Goal: Information Seeking & Learning: Learn about a topic

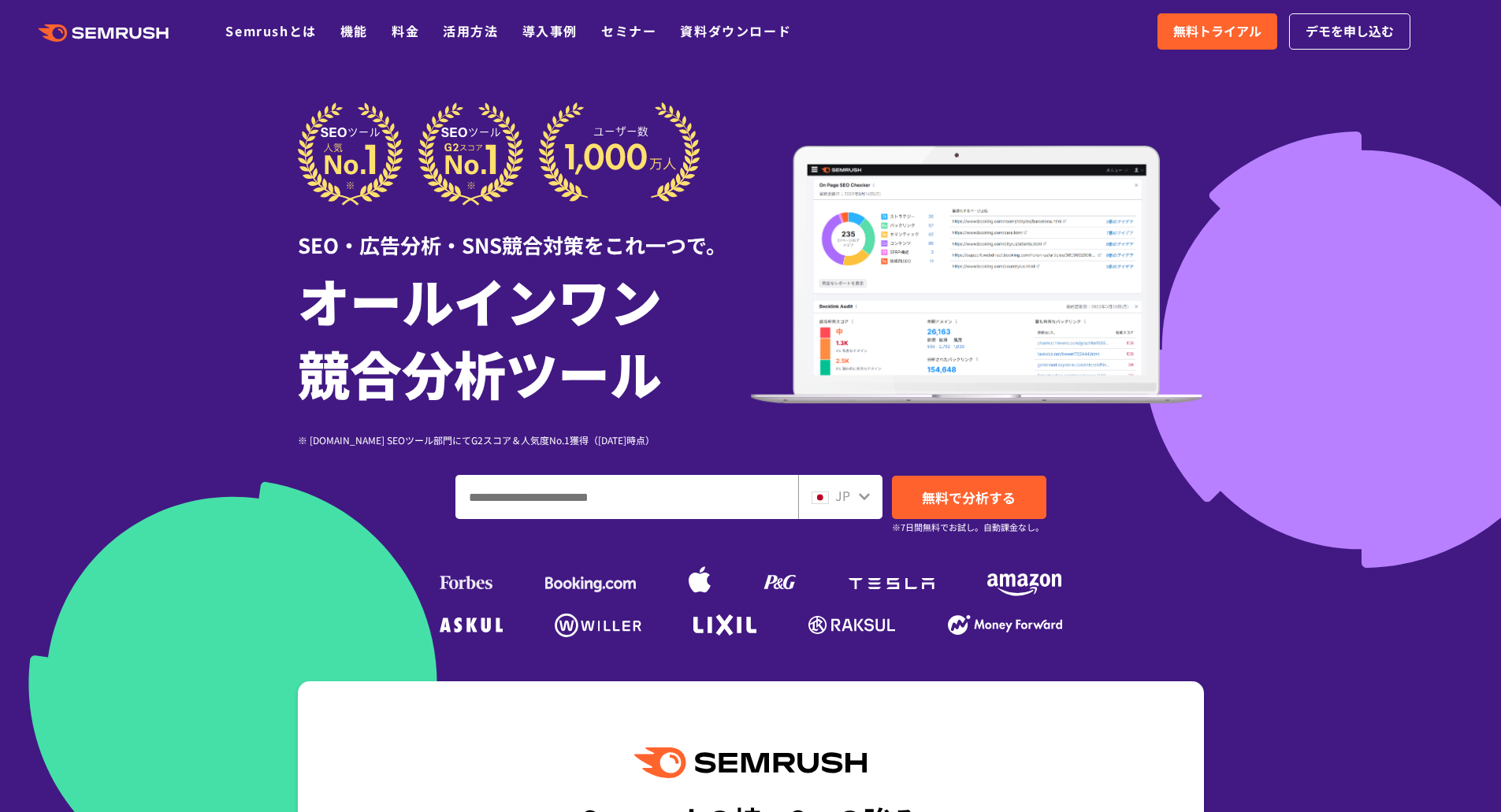
click at [673, 508] on input "ドメイン、キーワードまたはURLを入力してください" at bounding box center [626, 497] width 341 height 43
click at [1306, 464] on div at bounding box center [750, 439] width 1501 height 878
click at [1309, 424] on div at bounding box center [750, 439] width 1501 height 878
click at [395, 38] on link "料金" at bounding box center [405, 31] width 28 height 19
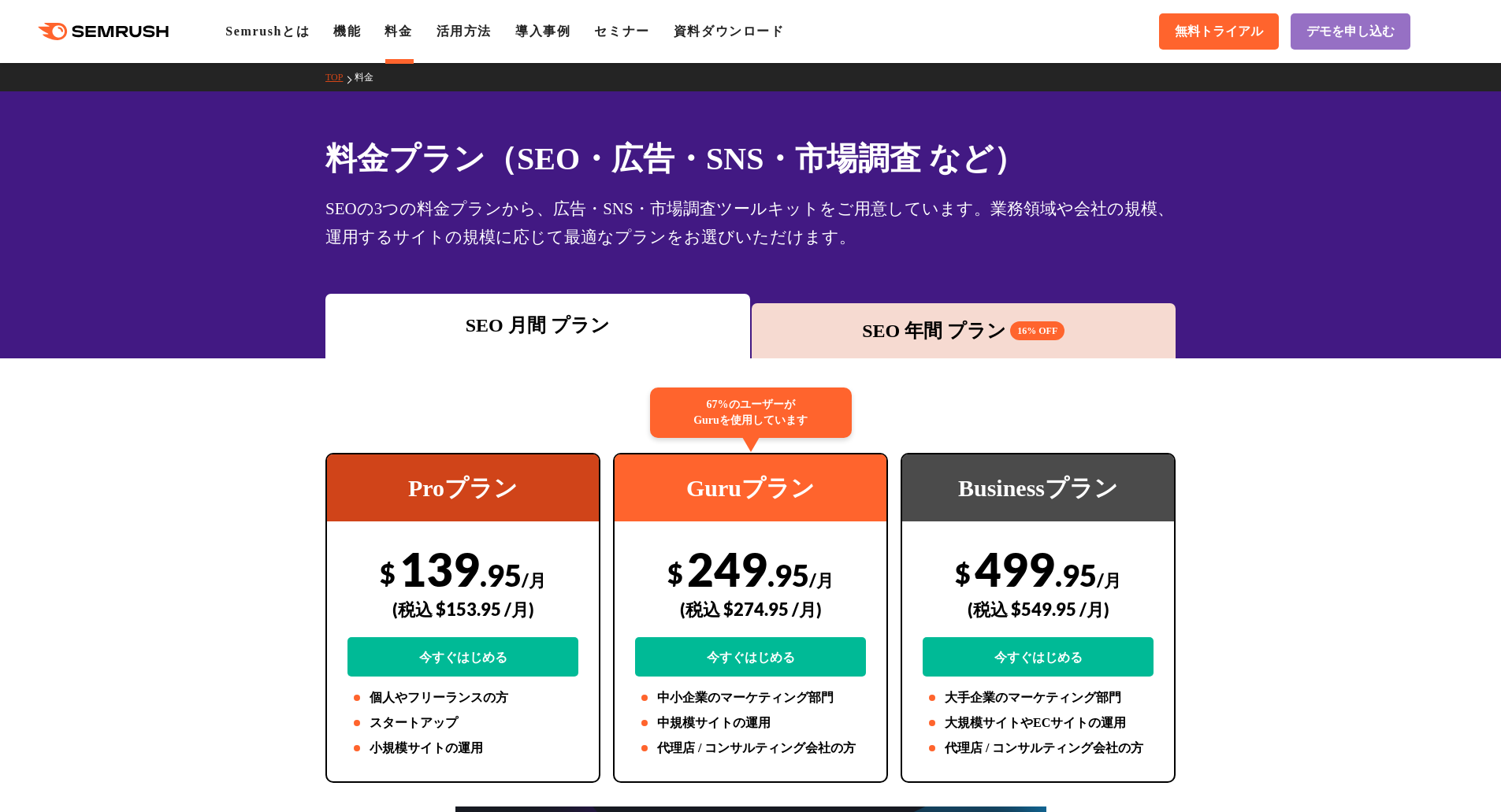
click at [895, 326] on div "SEO 年間 プラン 16% OFF" at bounding box center [964, 331] width 409 height 29
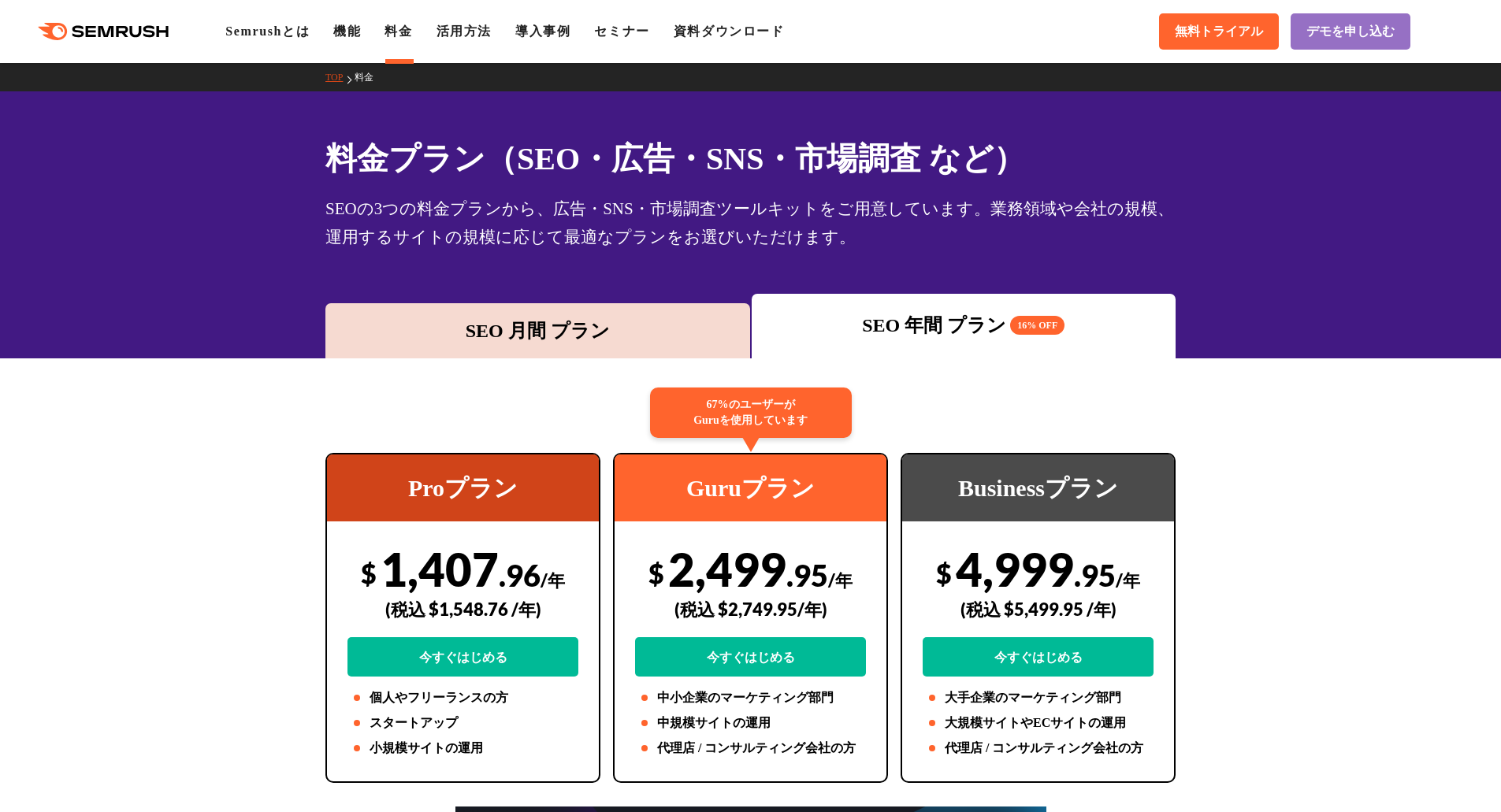
click at [678, 330] on div "SEO 月間 プラン" at bounding box center [537, 331] width 409 height 29
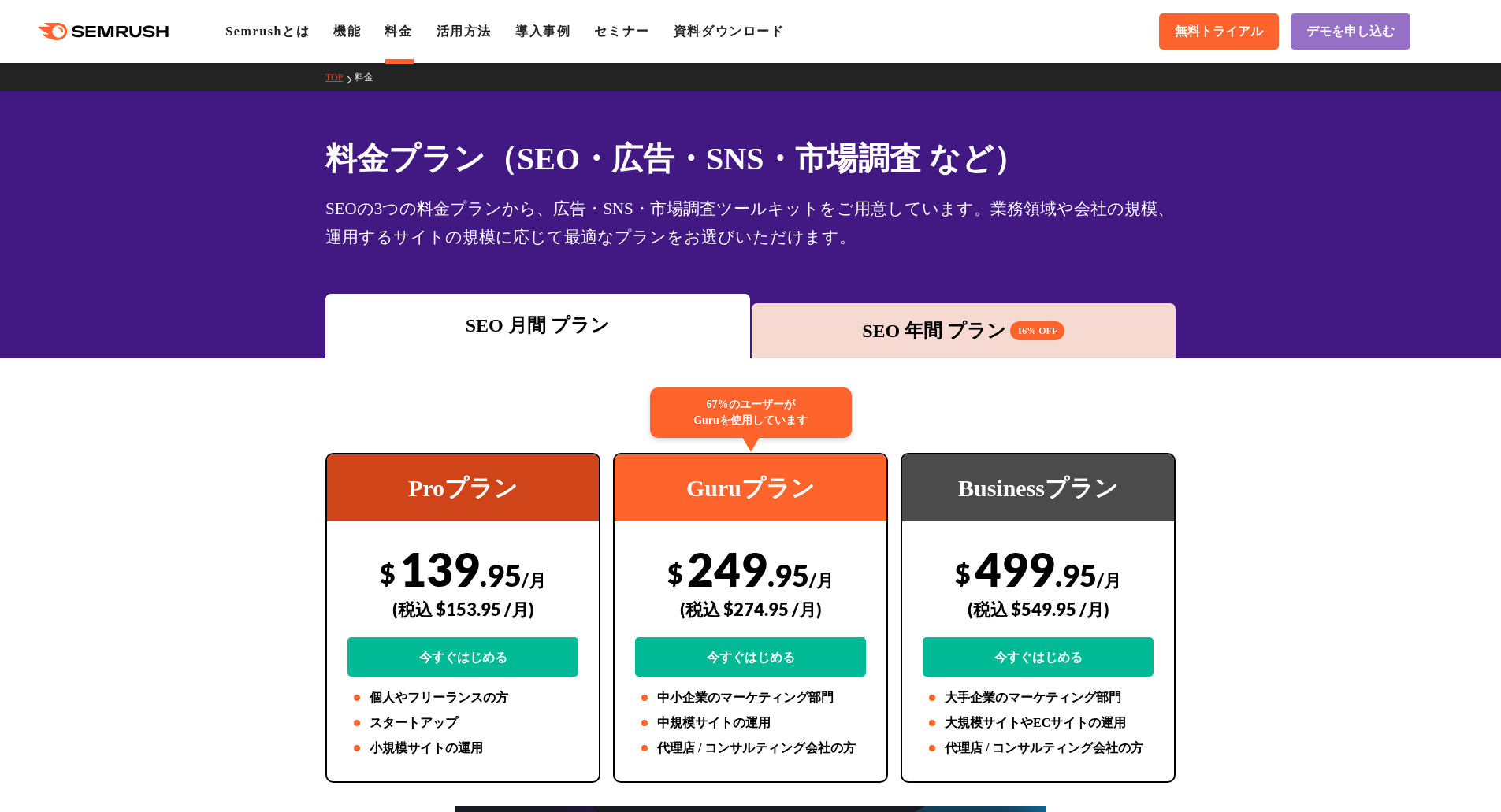
drag, startPoint x: 1265, startPoint y: 229, endPoint x: 1246, endPoint y: 204, distance: 31.4
click at [1264, 229] on div "料金プラン（SEO・広告・SNS・市場調査 など） SEOの3つの料金プランから、広告・SNS・市場調査ツールキットをご用意しています。業務領域や会社の規模、…" at bounding box center [750, 224] width 1501 height 267
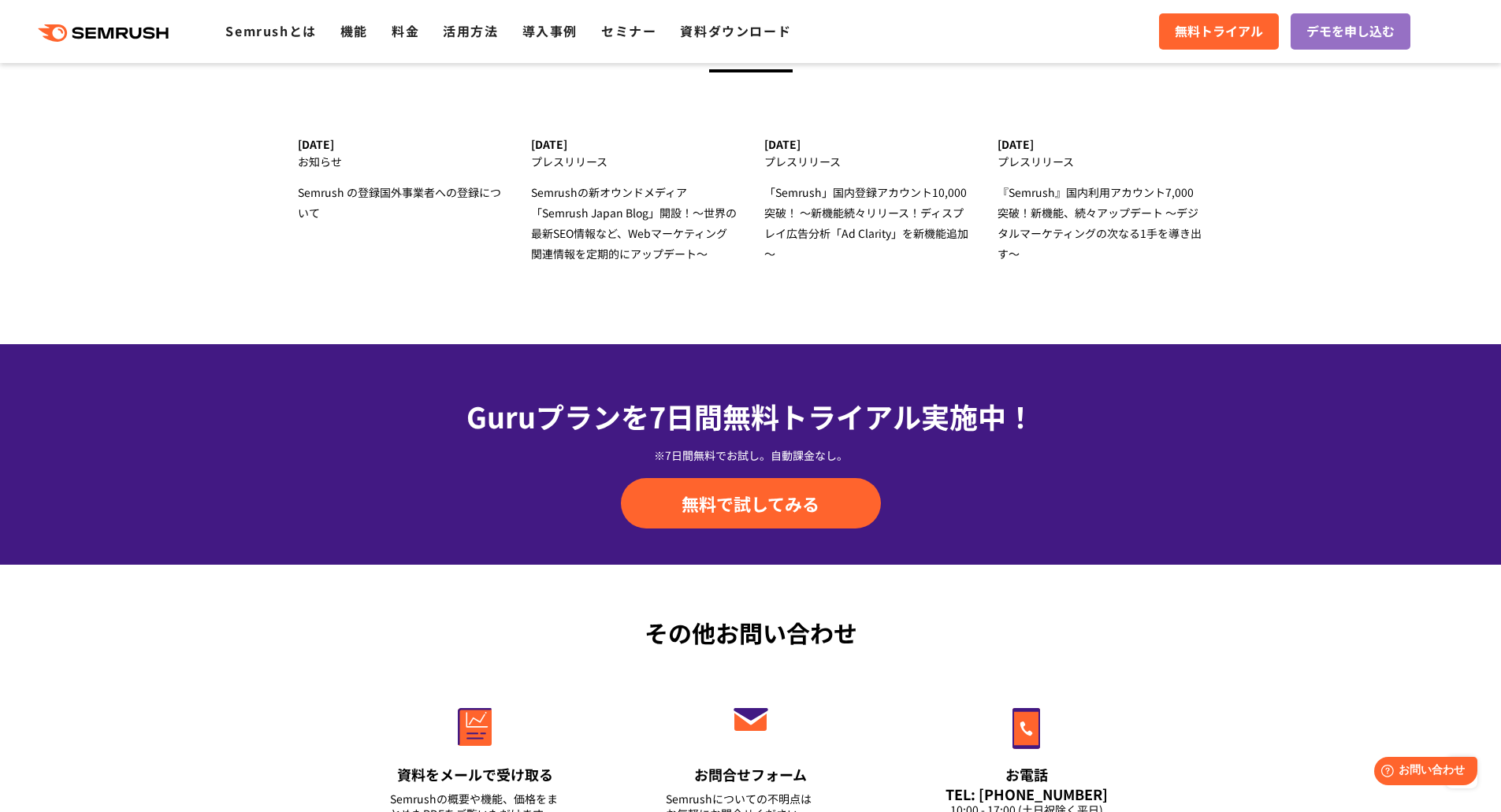
scroll to position [5416, 0]
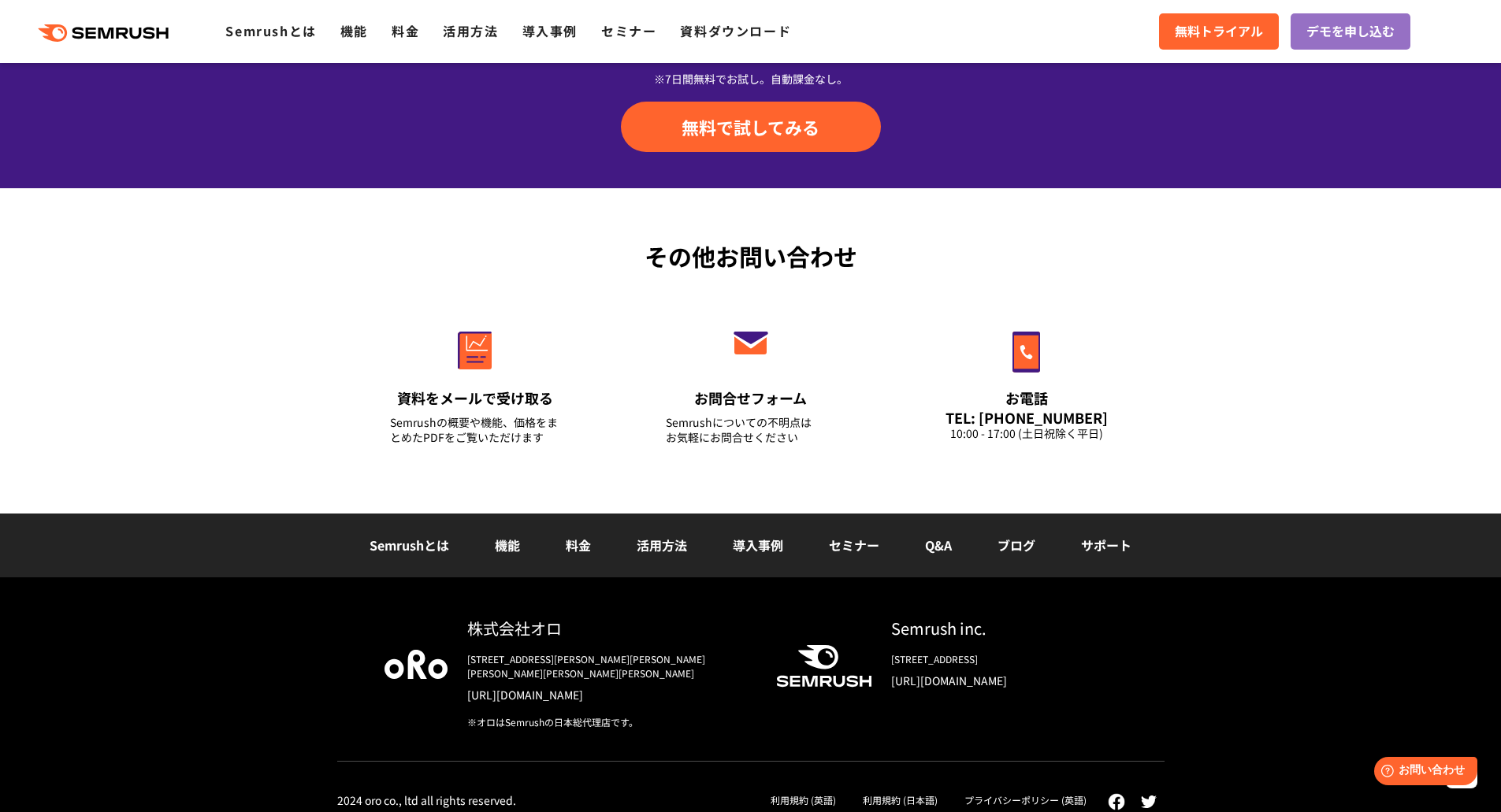
click at [1078, 792] on link "プライバシーポリシー (英語)" at bounding box center [1024, 799] width 122 height 13
